Goal: Information Seeking & Learning: Learn about a topic

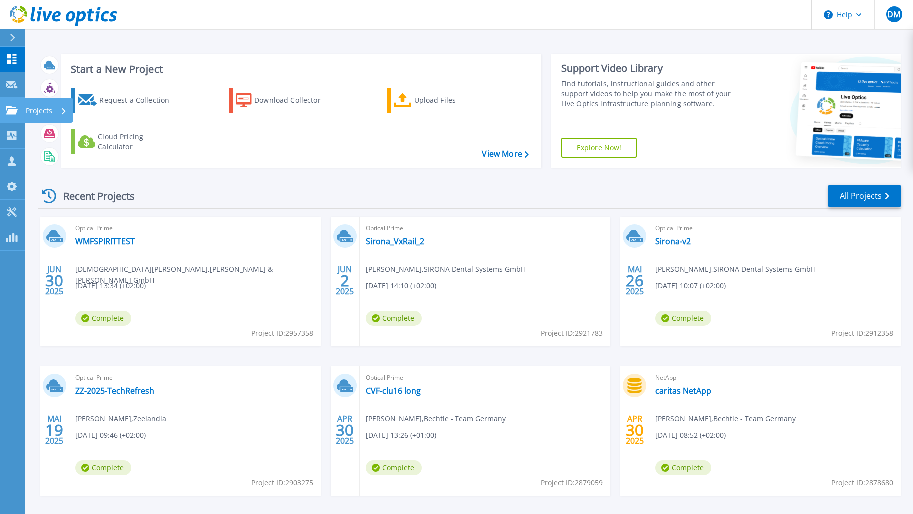
click at [13, 110] on icon at bounding box center [12, 110] width 12 height 8
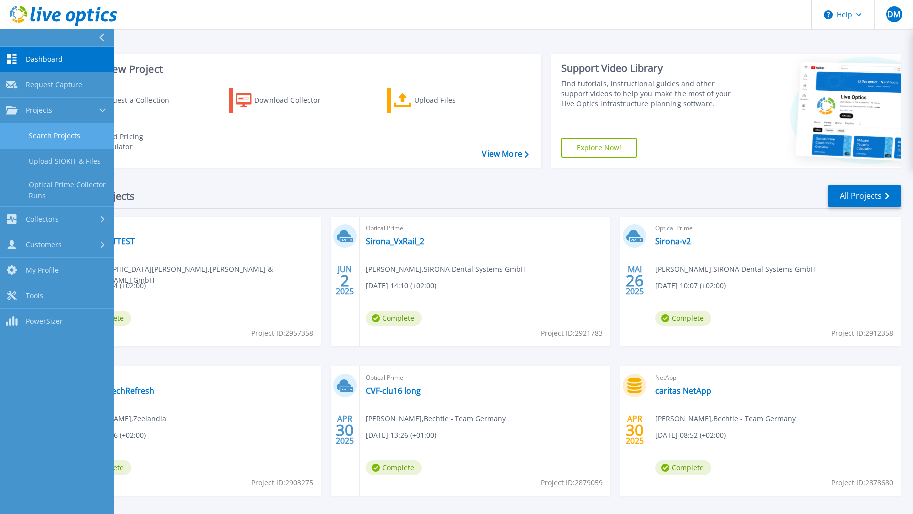
click at [68, 135] on link "Search Projects" at bounding box center [57, 135] width 114 height 25
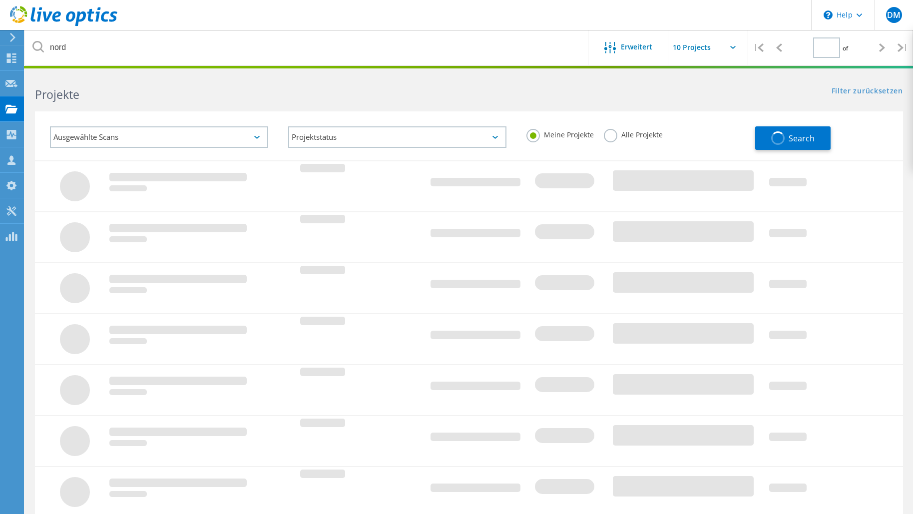
type input "1"
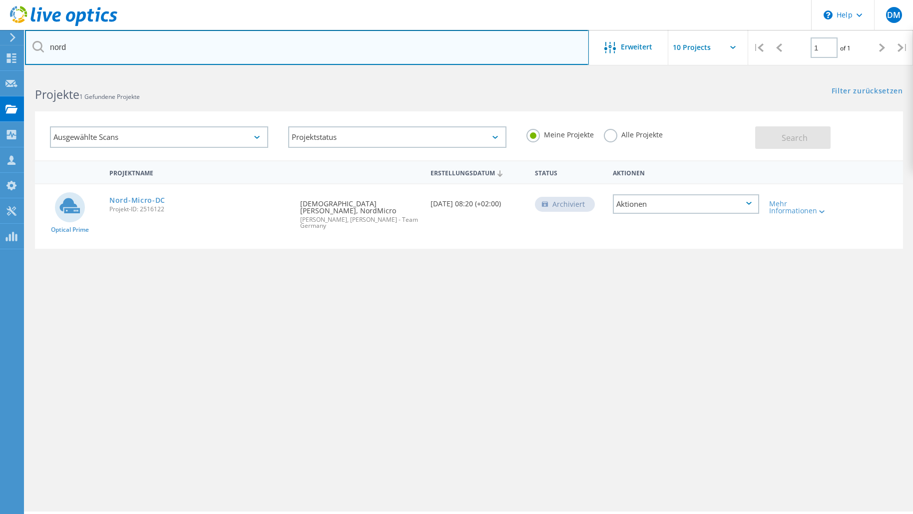
drag, startPoint x: 92, startPoint y: 39, endPoint x: 82, endPoint y: 45, distance: 11.9
click at [83, 45] on input "nord" at bounding box center [307, 47] width 564 height 35
drag, startPoint x: 72, startPoint y: 51, endPoint x: -25, endPoint y: 52, distance: 97.9
click at [25, 52] on input "nord" at bounding box center [307, 47] width 564 height 35
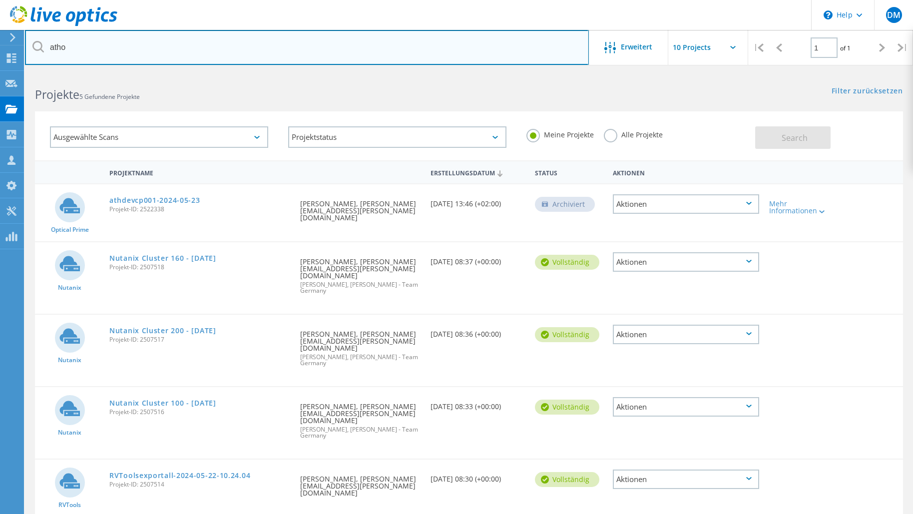
drag, startPoint x: 98, startPoint y: 57, endPoint x: 100, endPoint y: 44, distance: 13.1
click at [98, 57] on input "atho" at bounding box center [307, 47] width 564 height 35
drag, startPoint x: 108, startPoint y: 36, endPoint x: -32, endPoint y: 42, distance: 140.0
click at [25, 42] on input "atho" at bounding box center [307, 47] width 564 height 35
type input "[PERSON_NAME]"
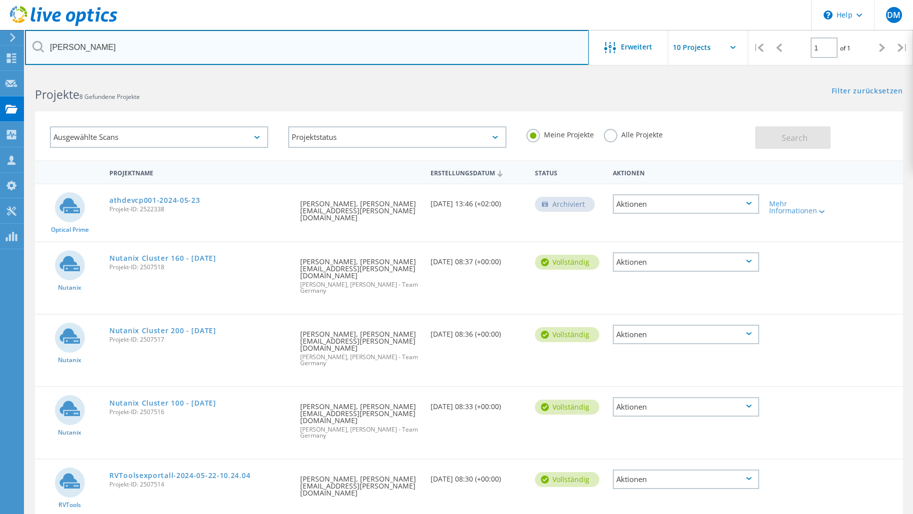
scroll to position [147, 0]
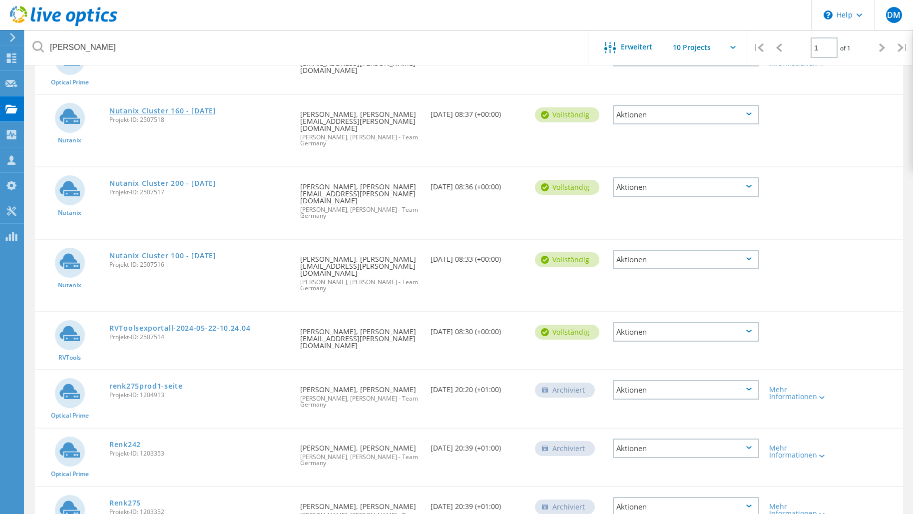
click at [198, 107] on link "Nutanix Cluster 160 - 2024.05.22" at bounding box center [162, 110] width 107 height 7
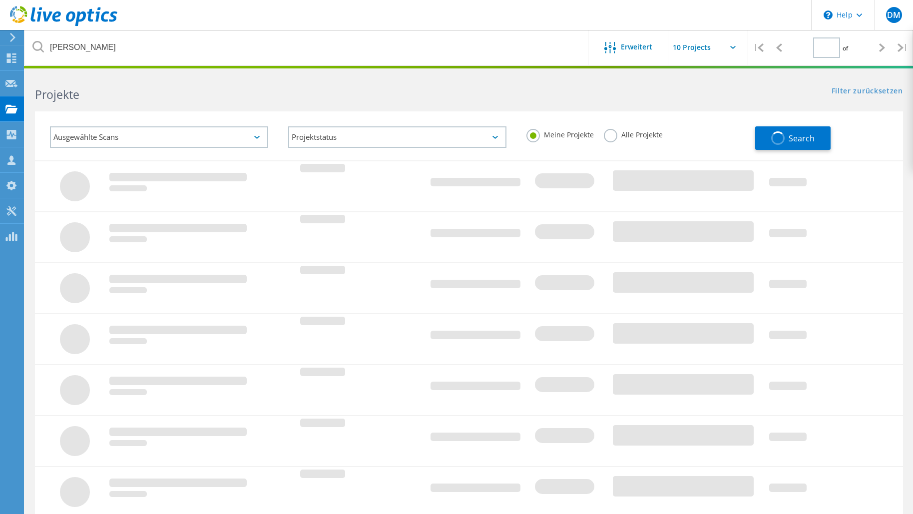
type input "1"
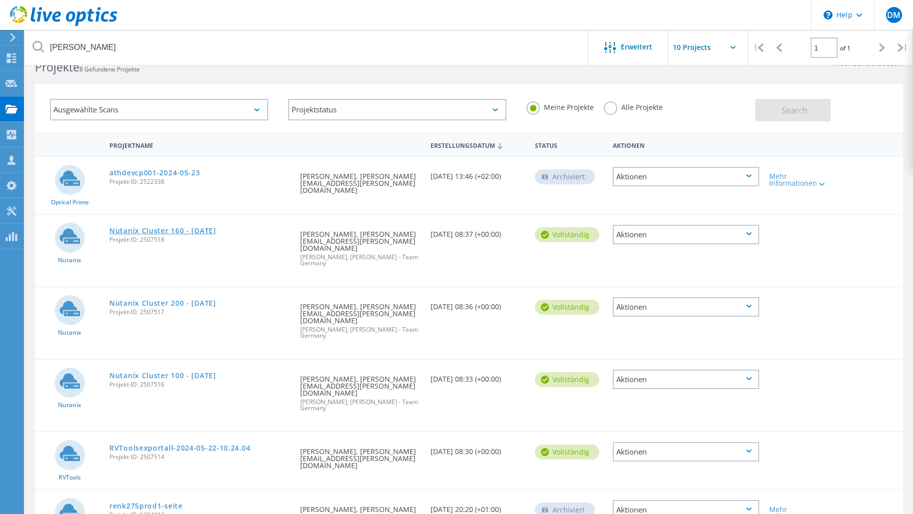
click at [199, 227] on link "Nutanix Cluster 160 - [DATE]" at bounding box center [162, 230] width 107 height 7
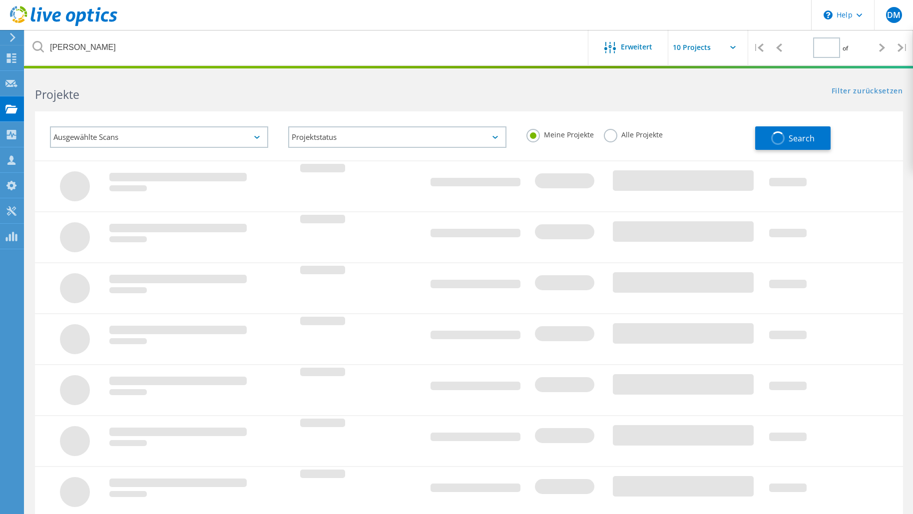
scroll to position [27, 0]
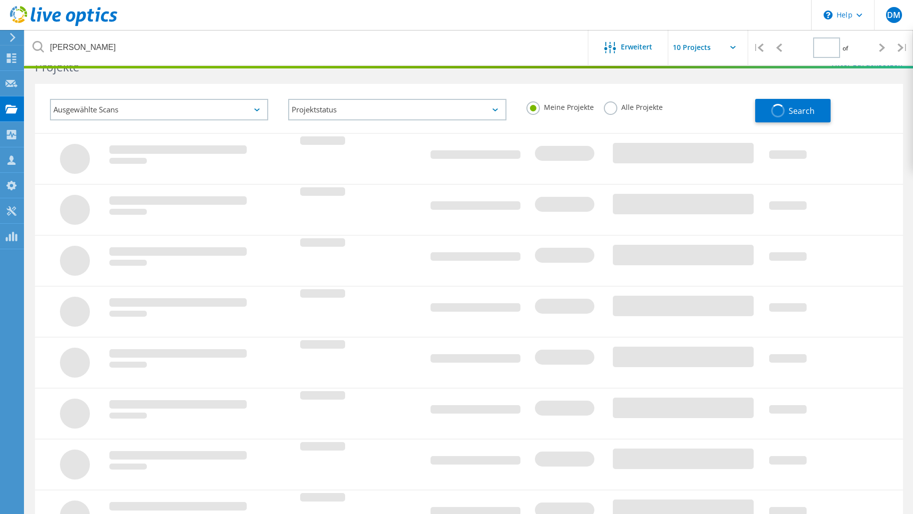
type input "1"
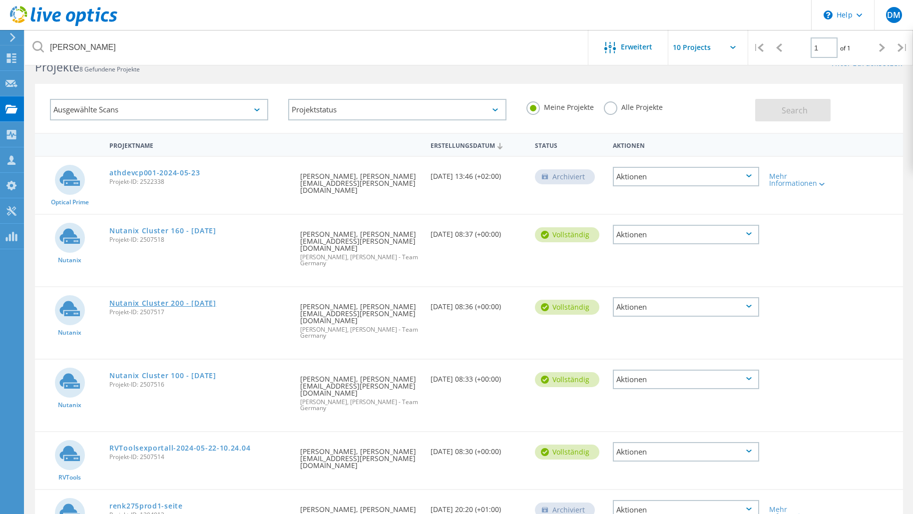
click at [189, 300] on link "Nutanix Cluster 200 - [DATE]" at bounding box center [162, 303] width 107 height 7
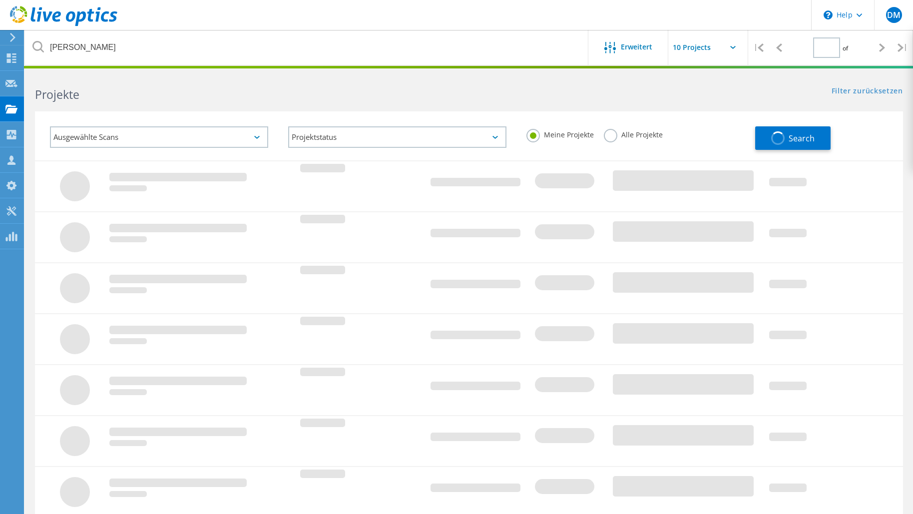
type input "1"
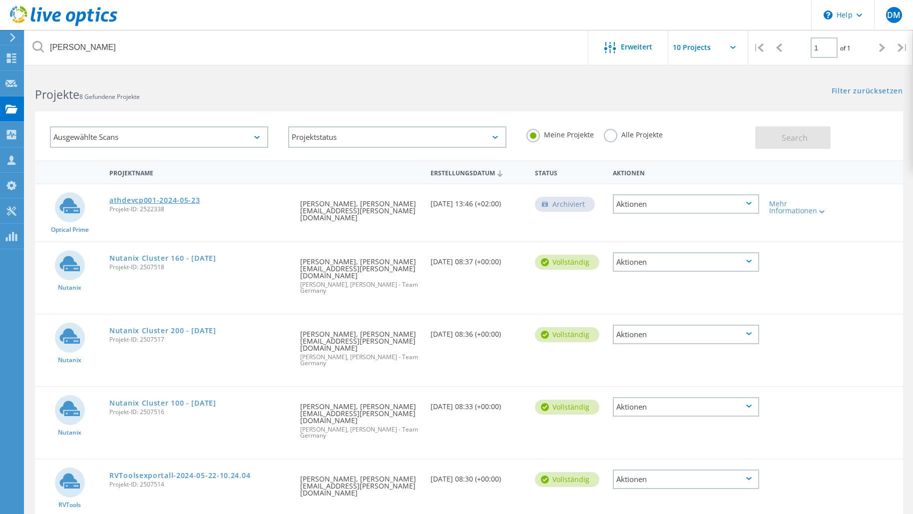
click at [144, 199] on link "athdevcp001-2024-05-23" at bounding box center [154, 200] width 90 height 7
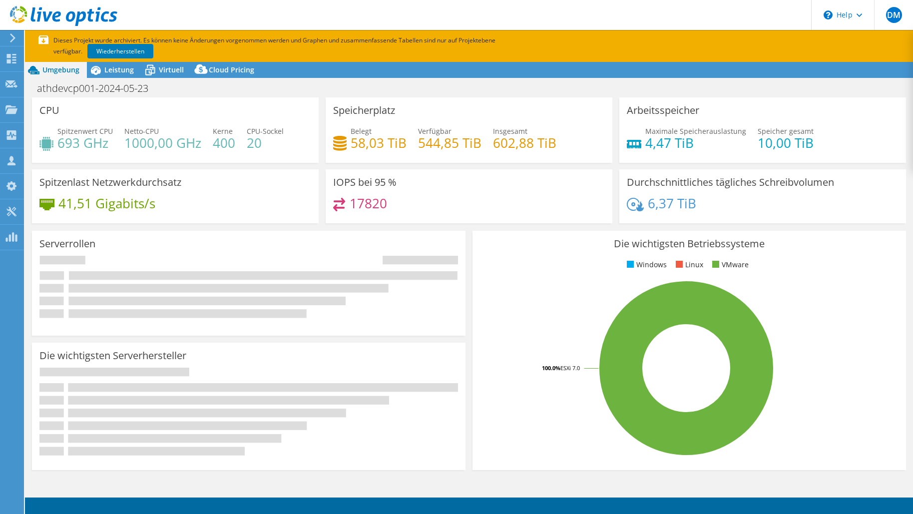
select select "EUFrankfurt"
select select "USD"
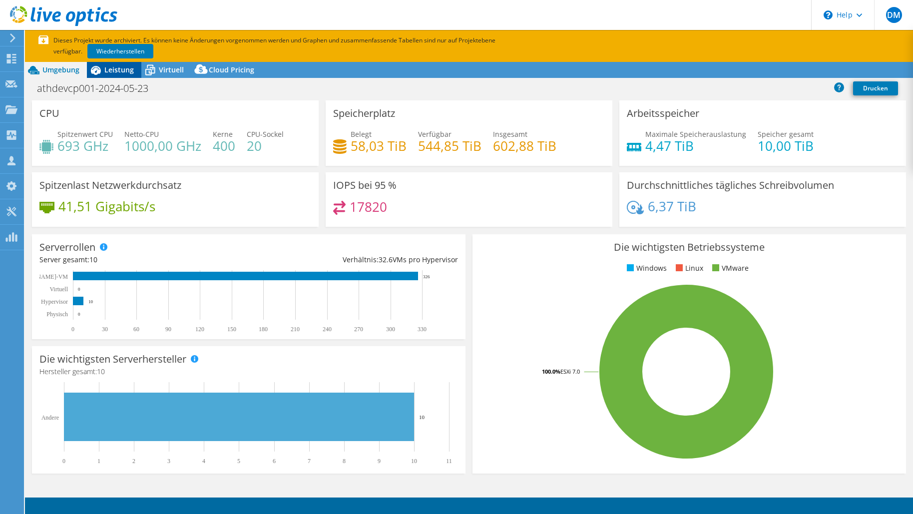
click at [119, 73] on span "Leistung" at bounding box center [118, 69] width 29 height 9
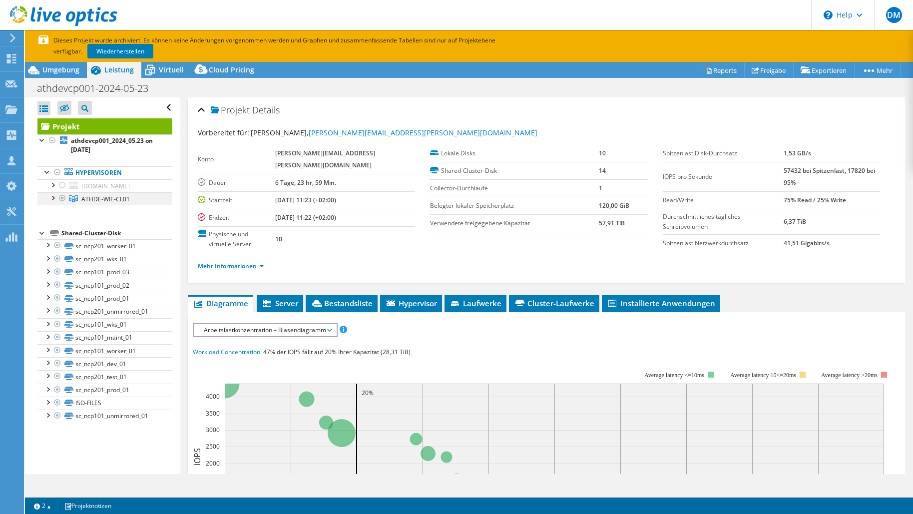
click at [54, 202] on div at bounding box center [52, 197] width 10 height 10
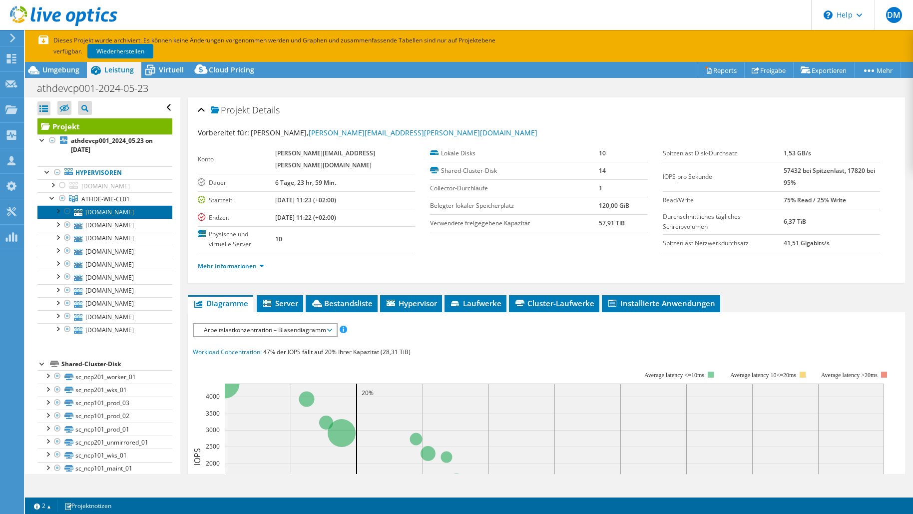
click at [105, 218] on link "[DOMAIN_NAME]" at bounding box center [104, 211] width 135 height 13
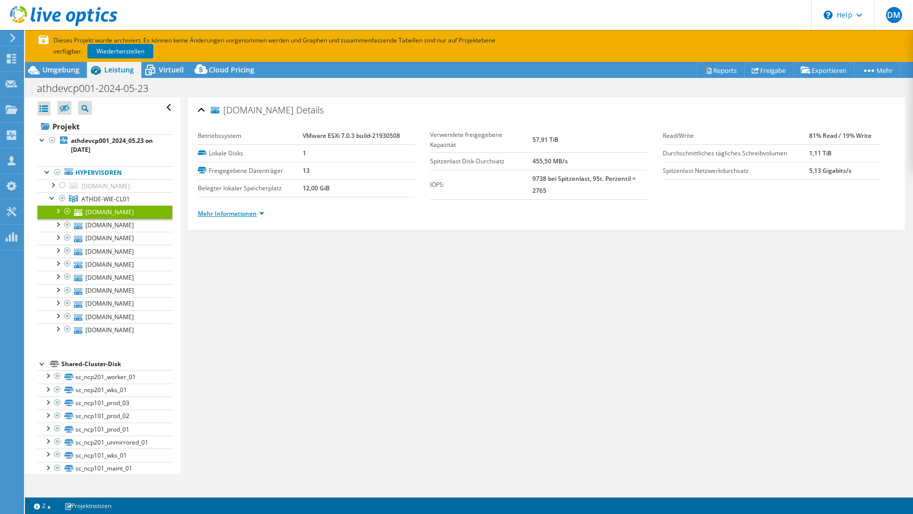
click at [252, 210] on link "Mehr Informationen" at bounding box center [231, 213] width 66 height 8
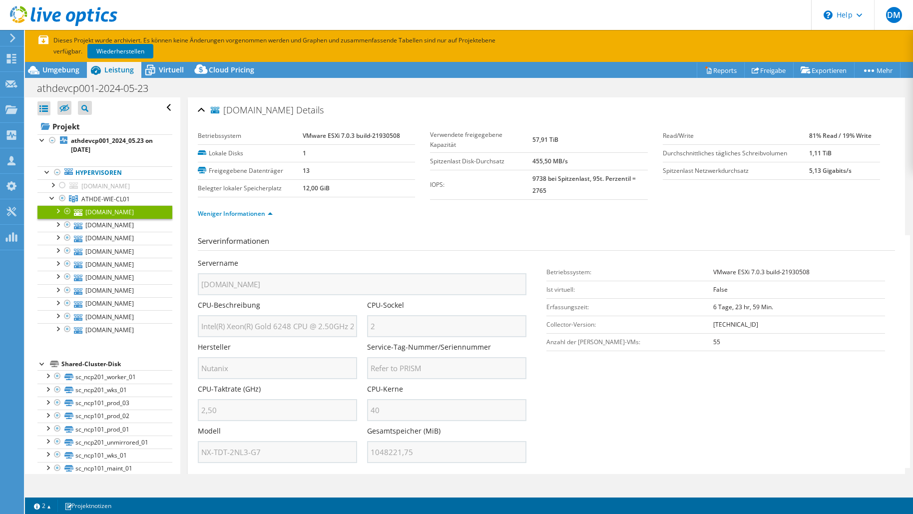
click at [869, 356] on section "Serverinformationen Servername athdenxp202.a1-core.athora.net CPU-Beschreibung …" at bounding box center [549, 351] width 702 height 233
click at [120, 48] on link "Wiederherstellen" at bounding box center [120, 51] width 66 height 14
click at [67, 69] on span "Umgebung" at bounding box center [60, 69] width 37 height 9
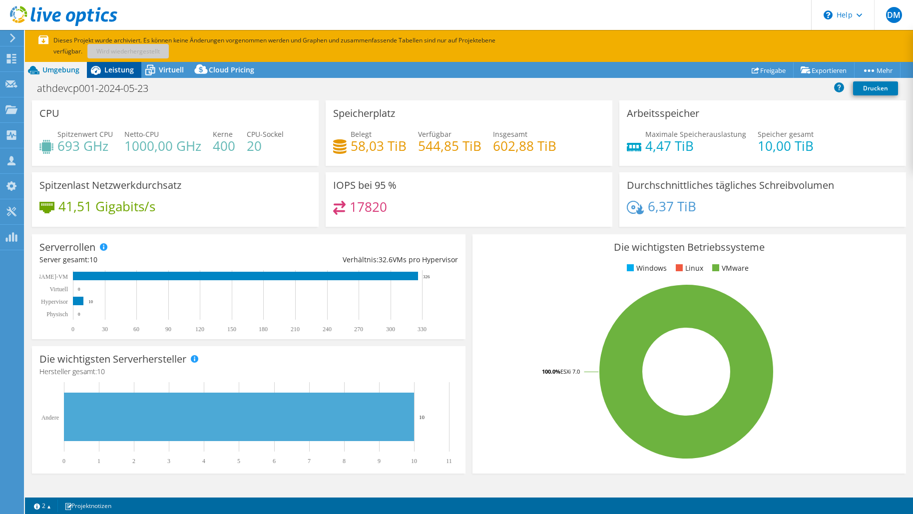
click at [112, 70] on span "Leistung" at bounding box center [118, 69] width 29 height 9
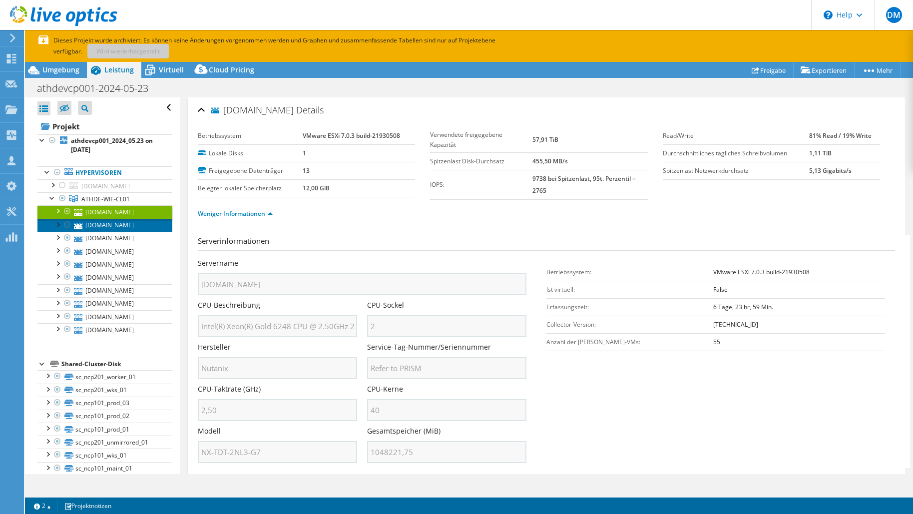
click at [124, 232] on link "[DOMAIN_NAME]" at bounding box center [104, 225] width 135 height 13
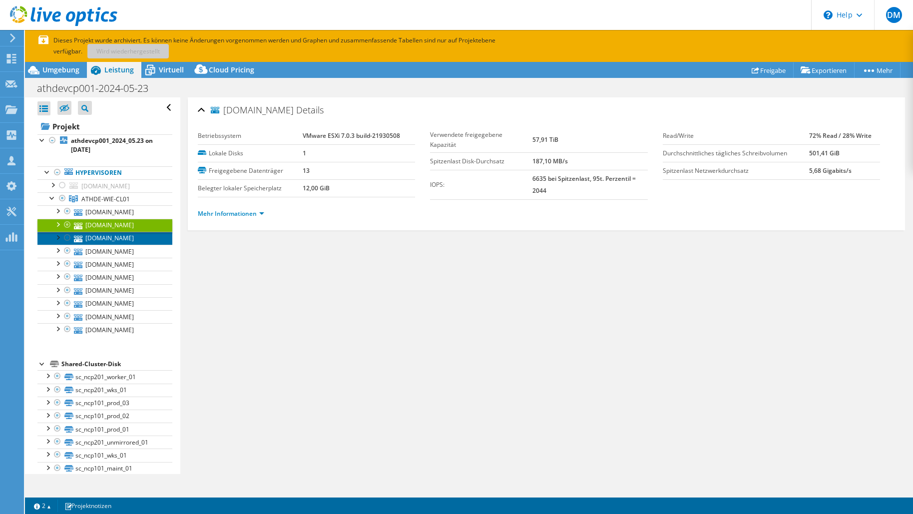
click at [108, 245] on link "[DOMAIN_NAME]" at bounding box center [104, 238] width 135 height 13
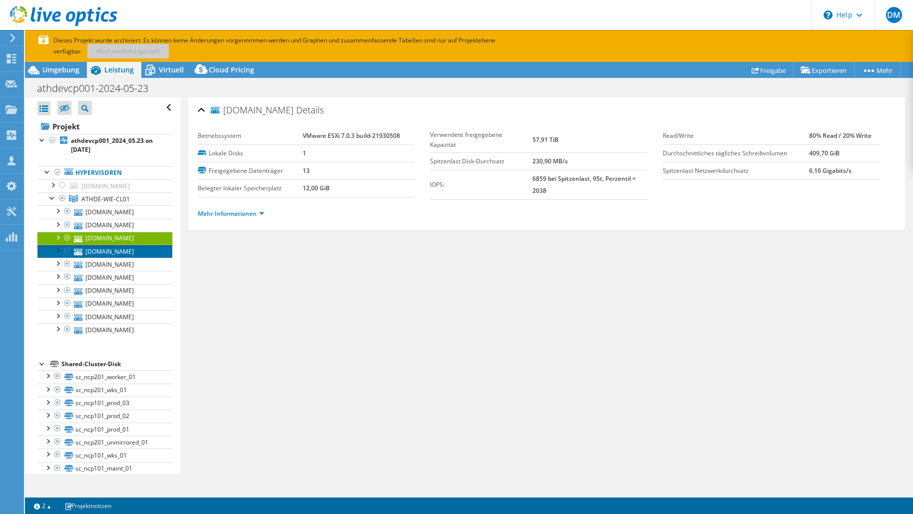
click at [111, 258] on link "[DOMAIN_NAME]" at bounding box center [104, 251] width 135 height 13
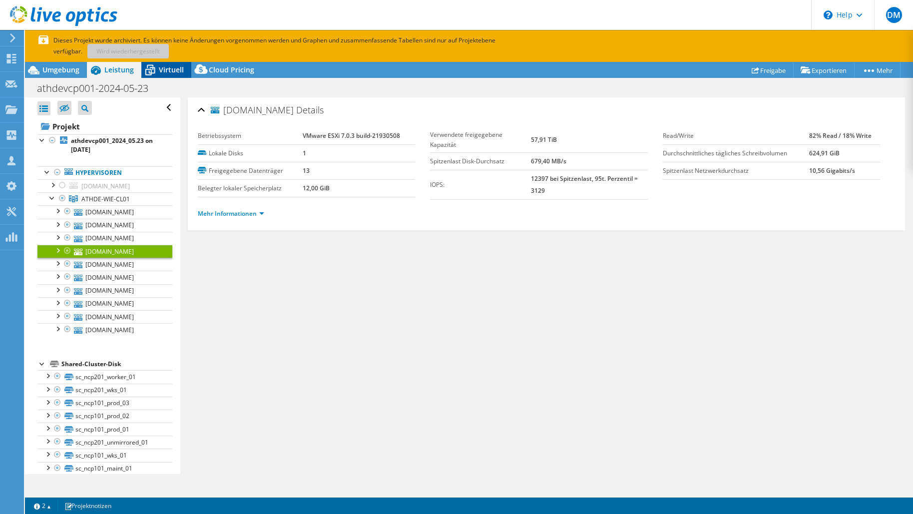
click at [175, 69] on span "Virtuell" at bounding box center [171, 69] width 25 height 9
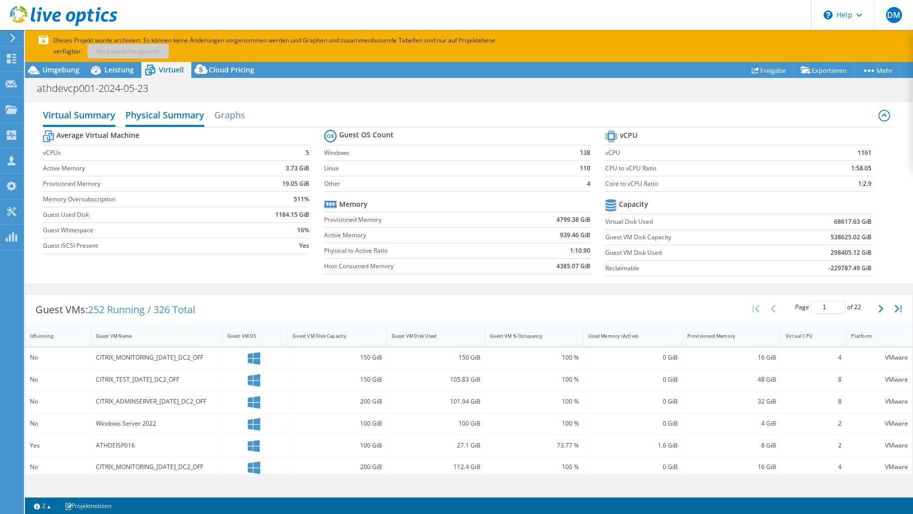
click at [174, 118] on h2 "Physical Summary" at bounding box center [164, 116] width 79 height 22
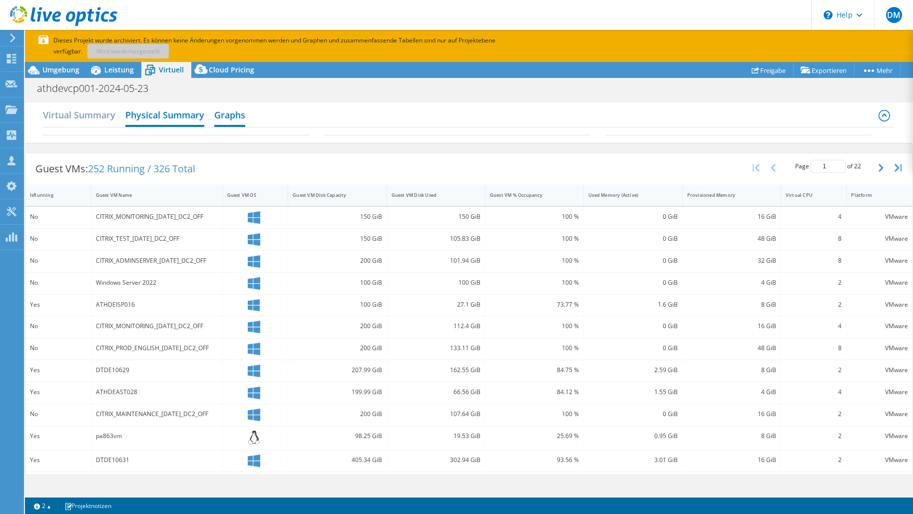
click at [234, 118] on h2 "Graphs" at bounding box center [229, 116] width 31 height 22
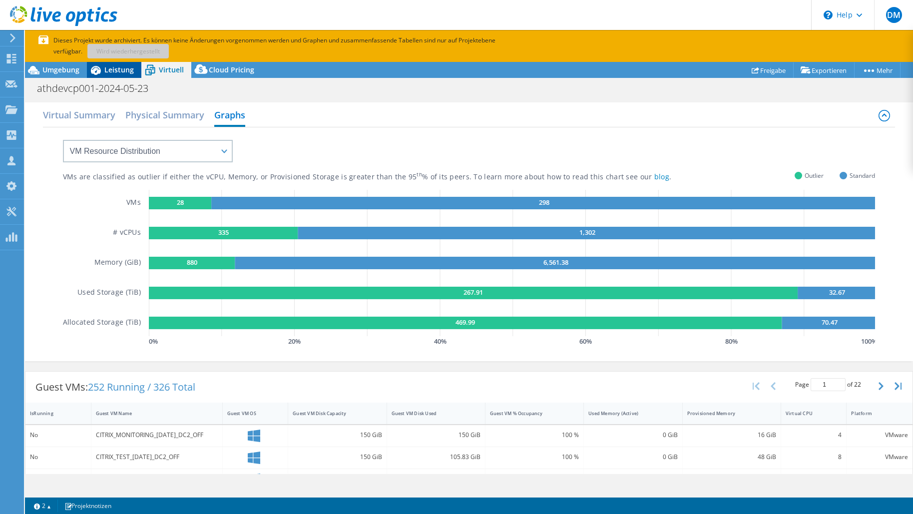
click at [113, 70] on span "Leistung" at bounding box center [118, 69] width 29 height 9
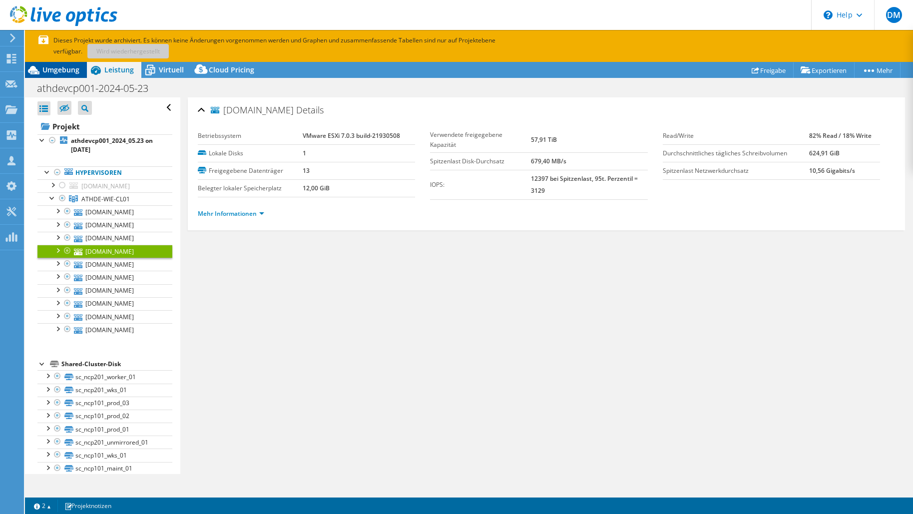
click at [73, 70] on span "Umgebung" at bounding box center [60, 69] width 37 height 9
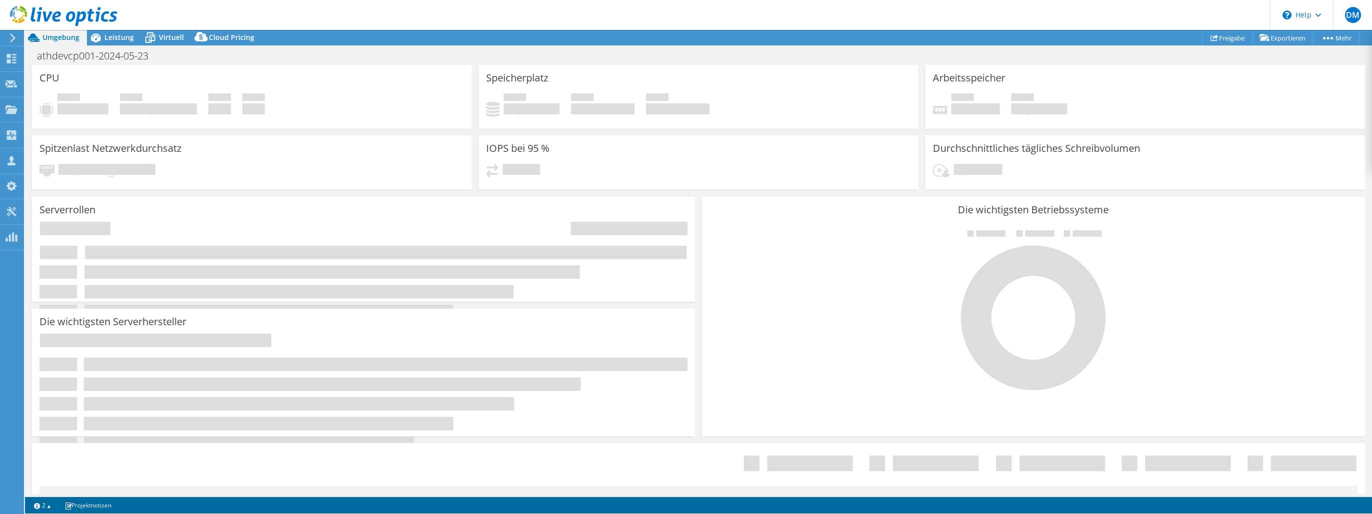
select select "EUFrankfurt"
select select "USD"
